Goal: Task Accomplishment & Management: Manage account settings

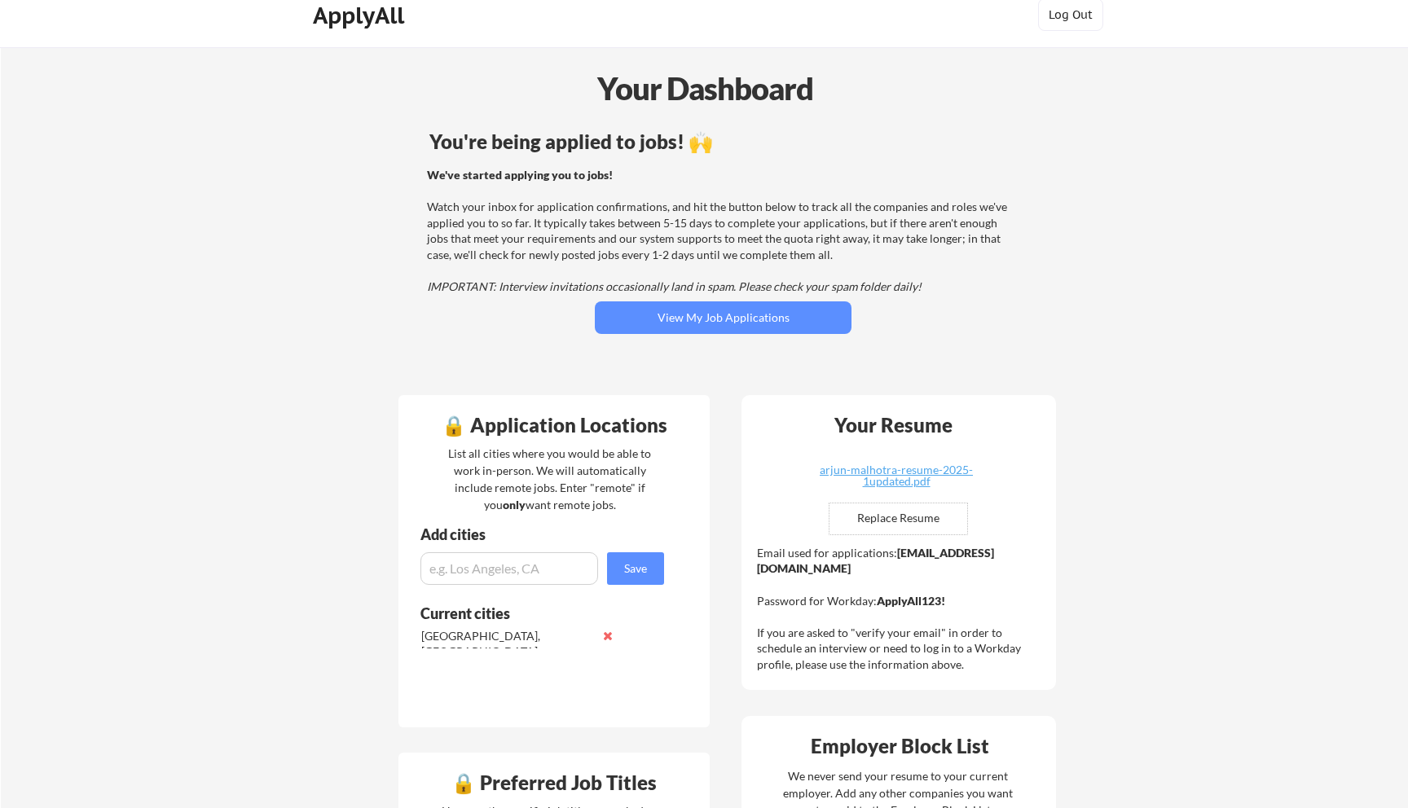
scroll to position [20, 0]
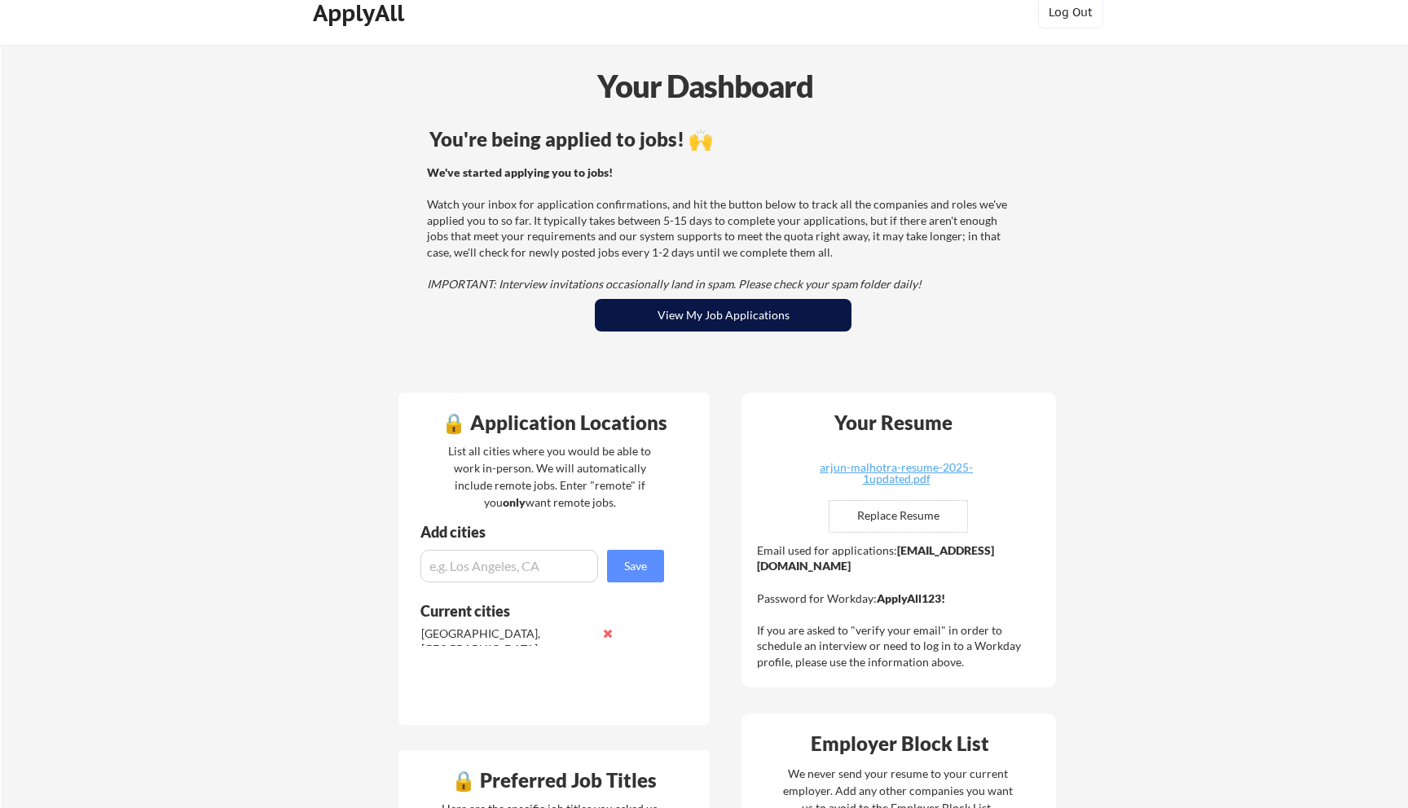
click at [602, 316] on button "View My Job Applications" at bounding box center [723, 315] width 257 height 33
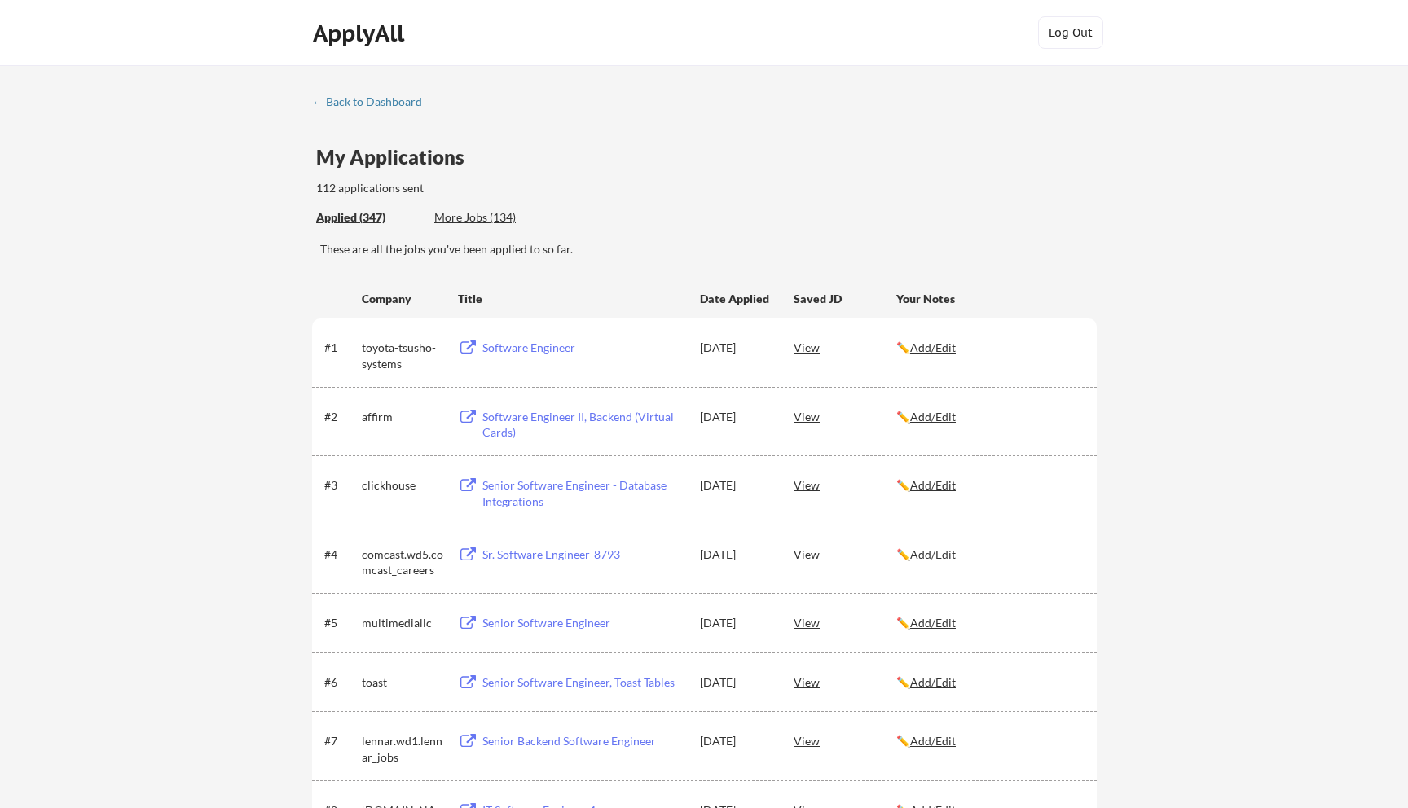
click at [514, 220] on div "More Jobs (134)" at bounding box center [494, 217] width 120 height 16
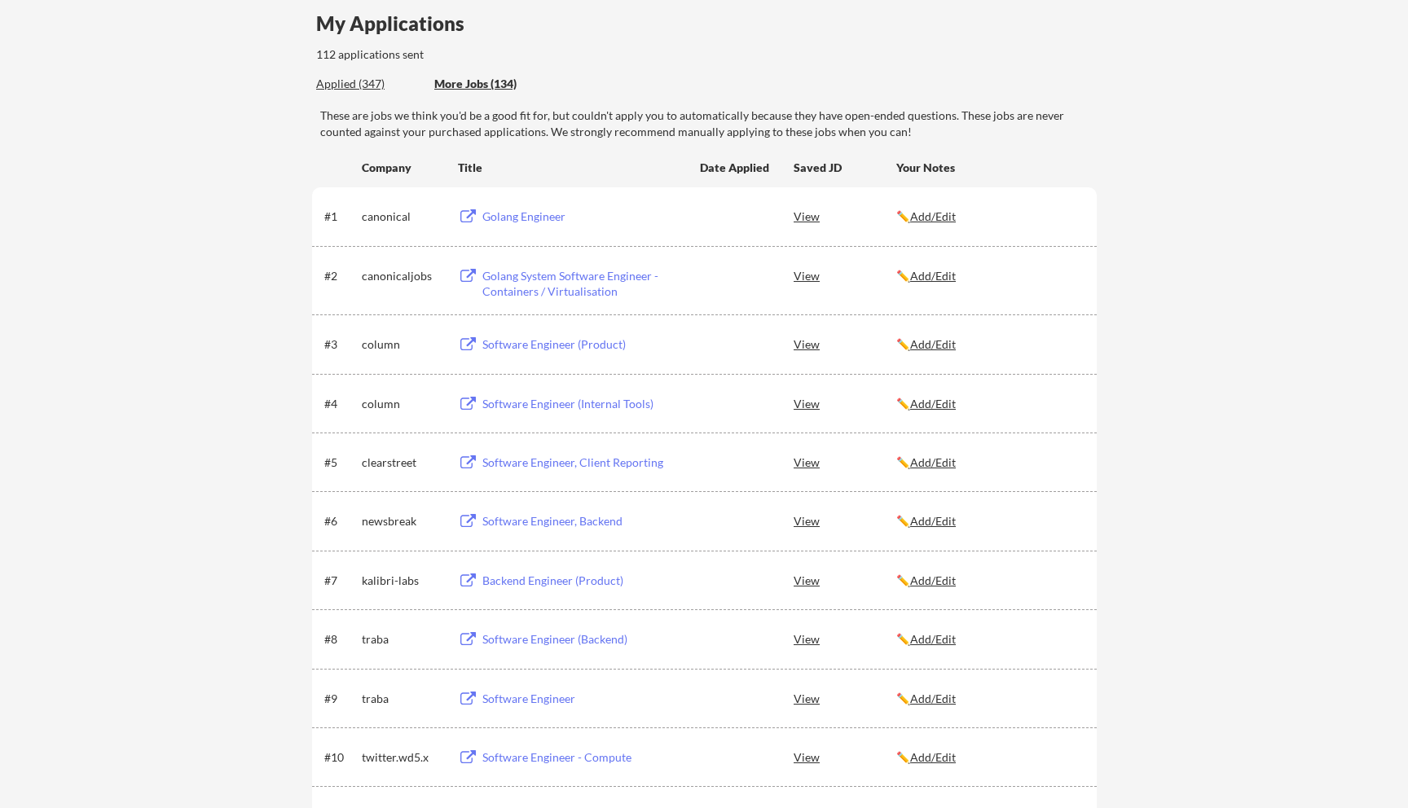
scroll to position [140, 0]
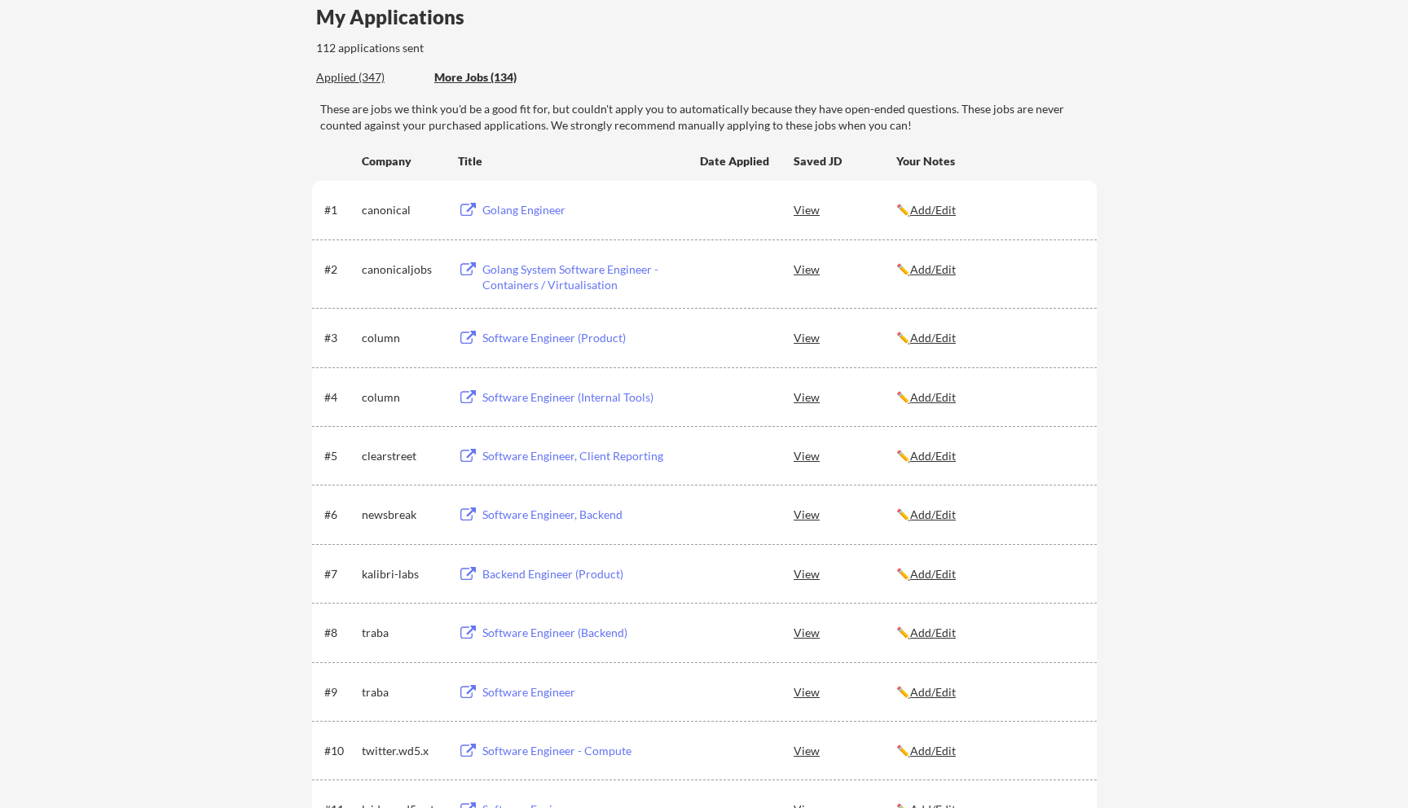
click at [500, 332] on div "Software Engineer (Product)" at bounding box center [583, 338] width 202 height 16
click at [500, 394] on div "Software Engineer (Internal Tools)" at bounding box center [583, 398] width 202 height 16
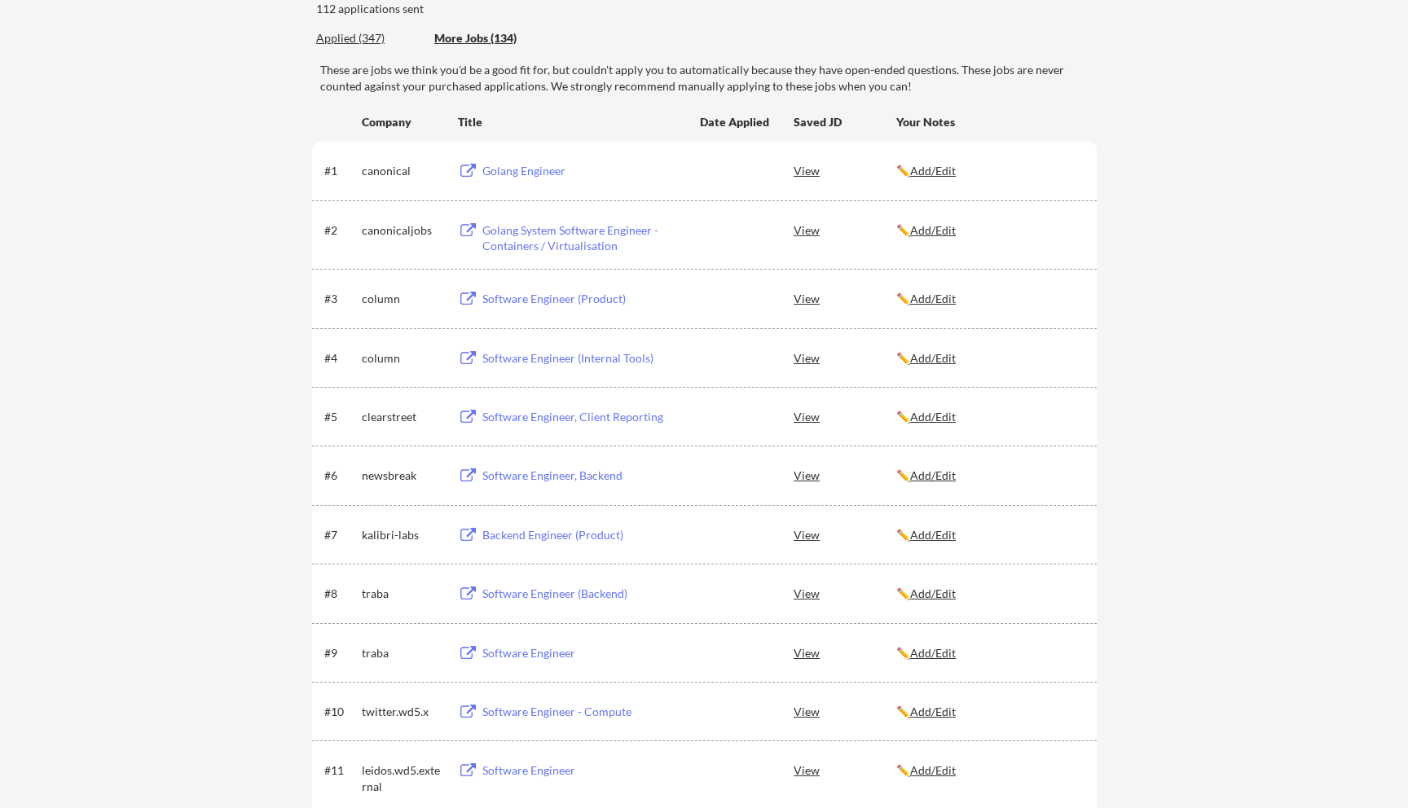
scroll to position [182, 0]
click at [535, 353] on div "Software Engineer (Internal Tools)" at bounding box center [583, 356] width 202 height 16
click at [534, 416] on div "Software Engineer, Client Reporting" at bounding box center [583, 415] width 202 height 16
click at [542, 288] on div "Software Engineer (Product)" at bounding box center [583, 296] width 202 height 16
